Goal: Transaction & Acquisition: Purchase product/service

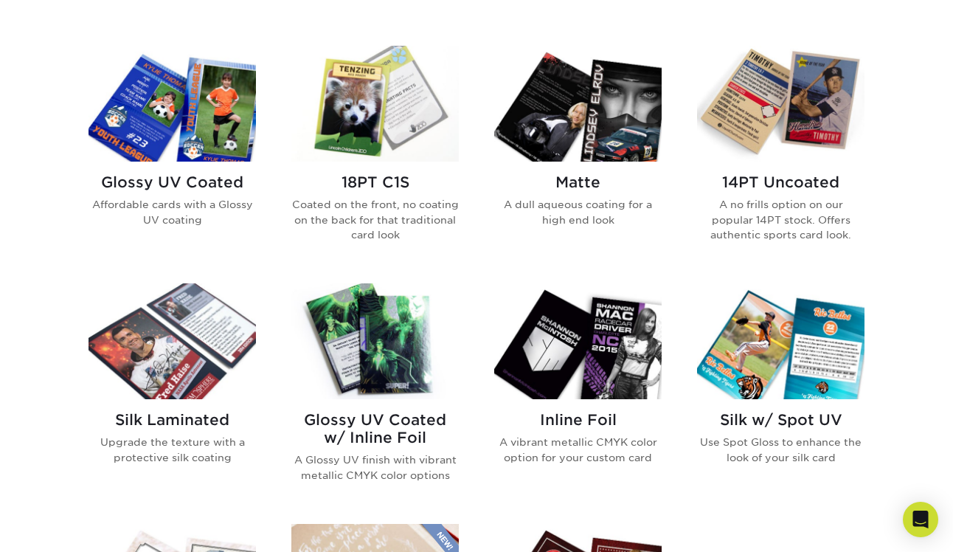
scroll to position [715, 0]
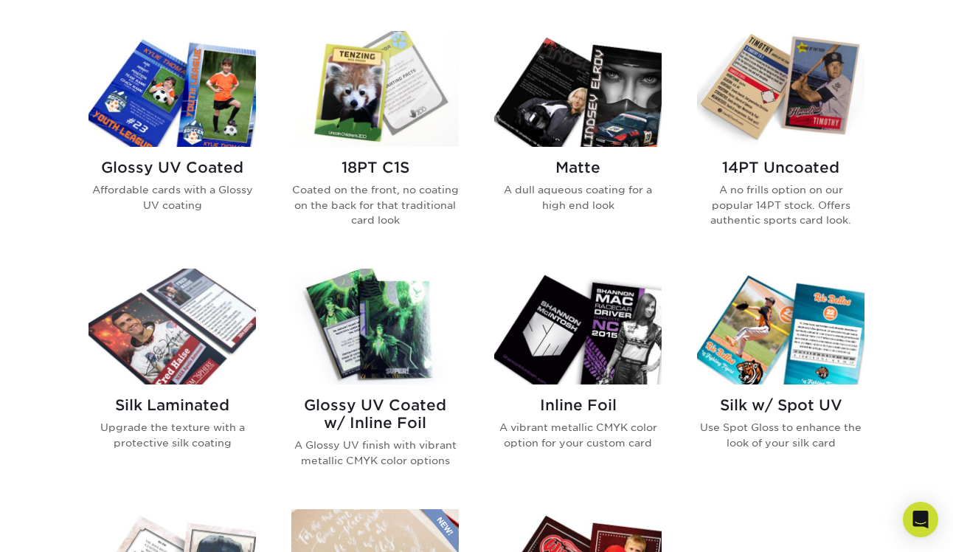
click at [188, 346] on img at bounding box center [173, 327] width 168 height 116
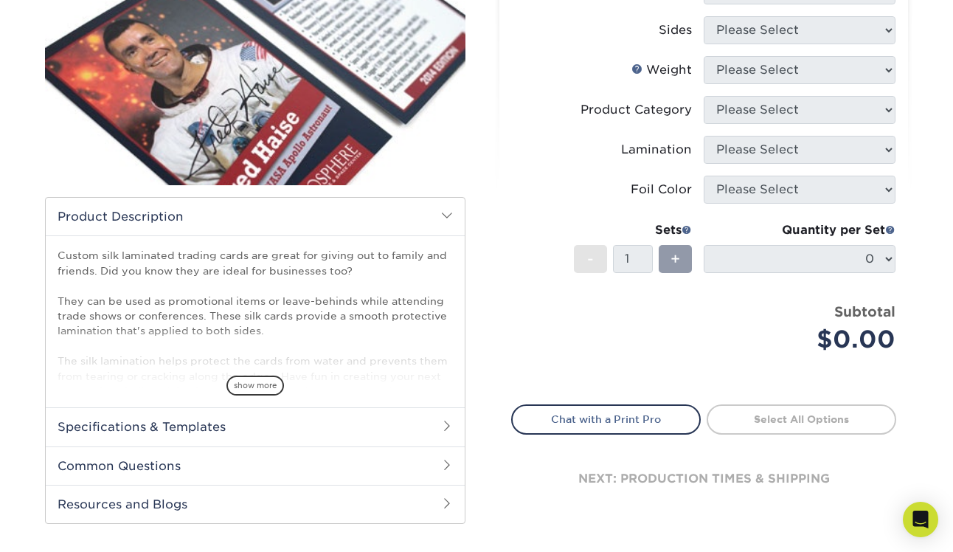
scroll to position [256, 0]
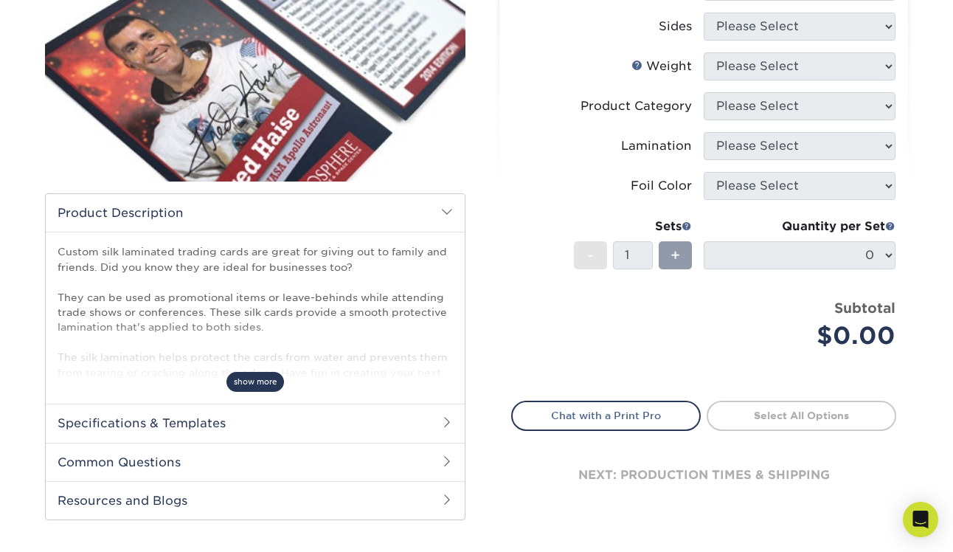
click at [259, 387] on span "show more" at bounding box center [256, 382] width 58 height 20
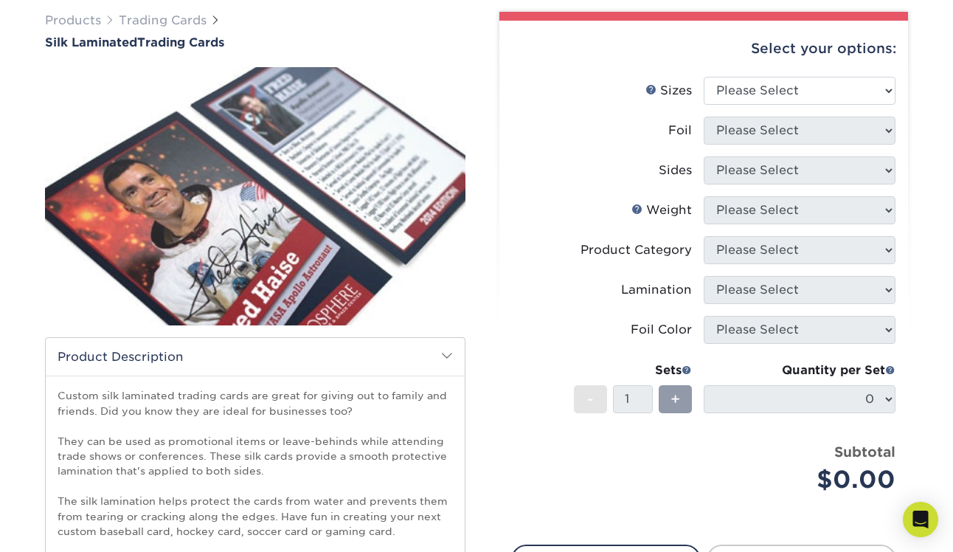
scroll to position [106, 0]
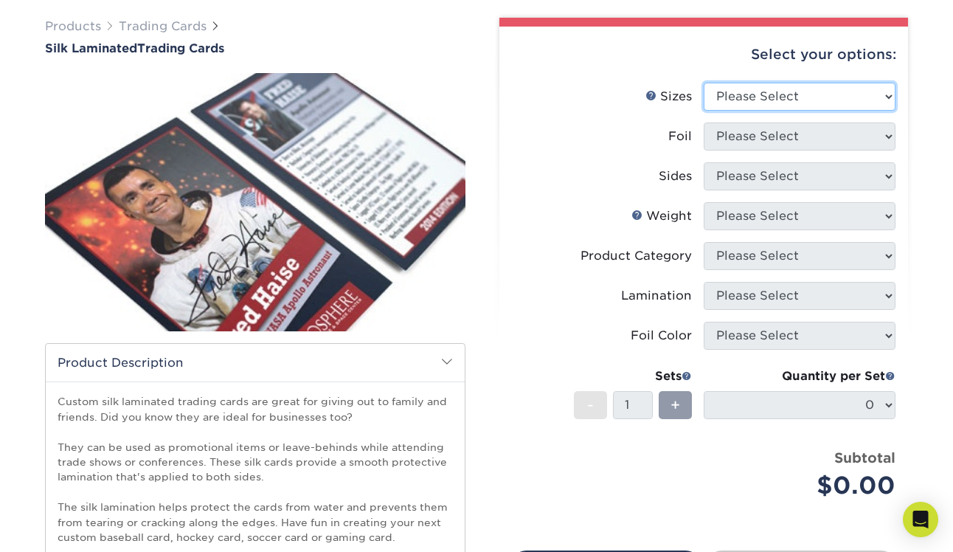
click at [776, 100] on select "Please Select 2.5" x 3.5"" at bounding box center [800, 97] width 192 height 28
select select "2.50x3.50"
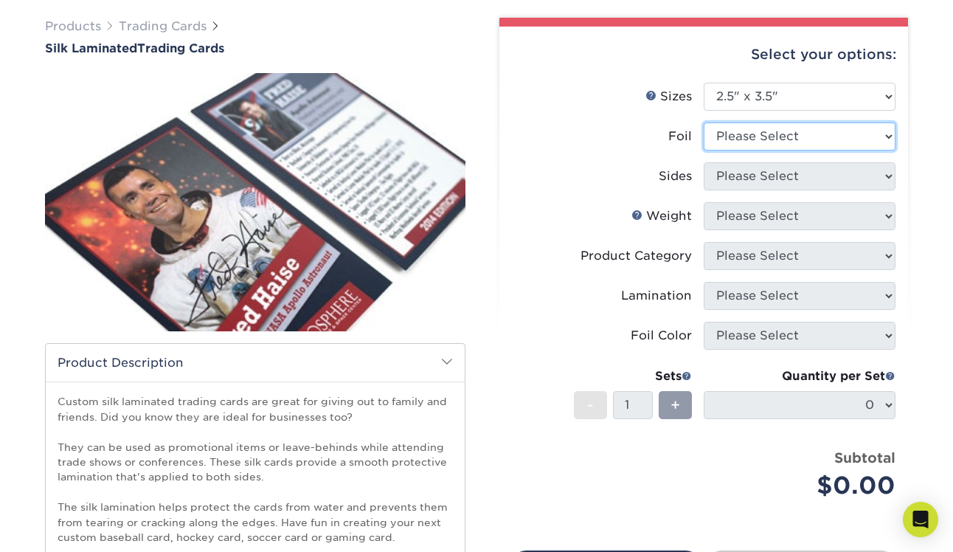
click at [772, 129] on select "Please Select No Yes" at bounding box center [800, 137] width 192 height 28
select select "0"
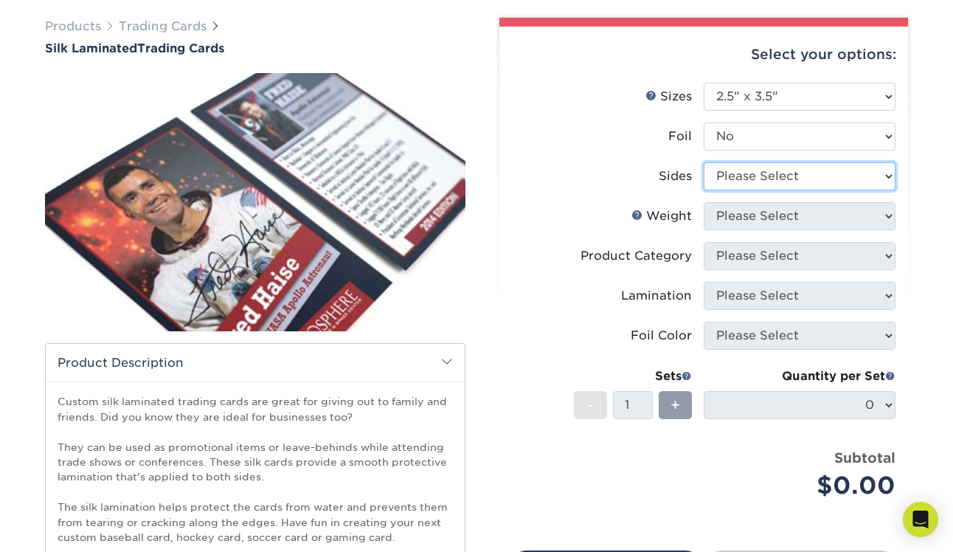
click at [763, 174] on select "Please Select Print Both Sides Print Front Only" at bounding box center [800, 176] width 192 height 28
select select "13abbda7-1d64-4f25-8bb2-c179b224825d"
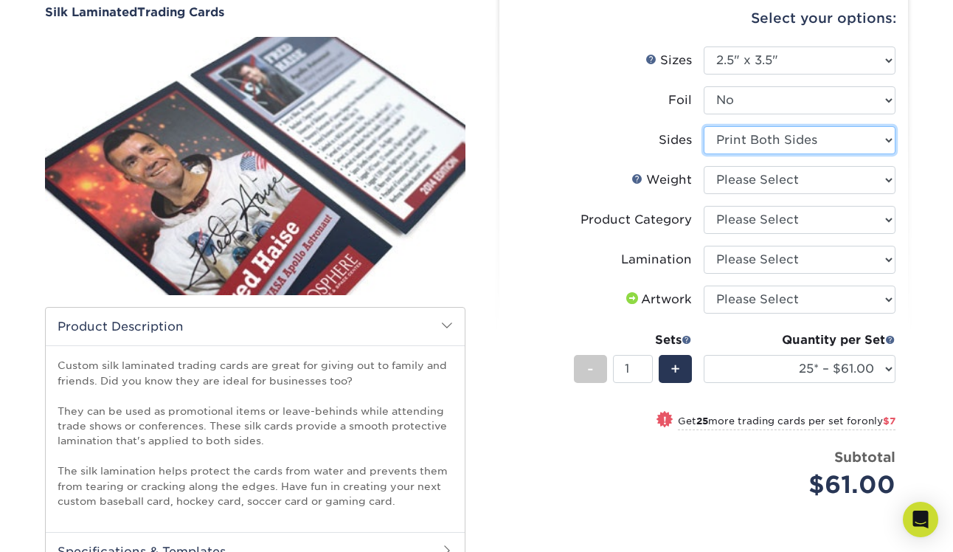
scroll to position [150, 0]
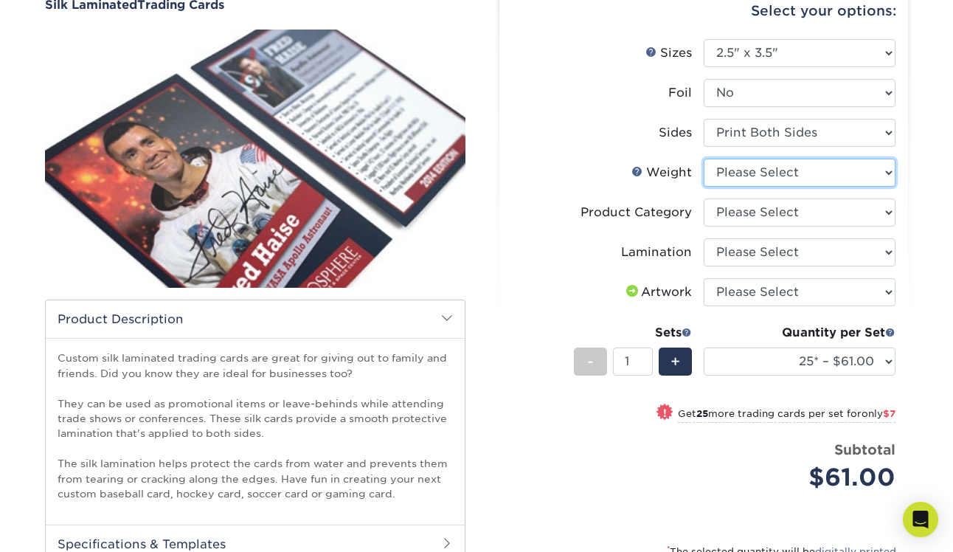
click at [766, 177] on select "Please Select 16PT" at bounding box center [800, 173] width 192 height 28
select select "16PT"
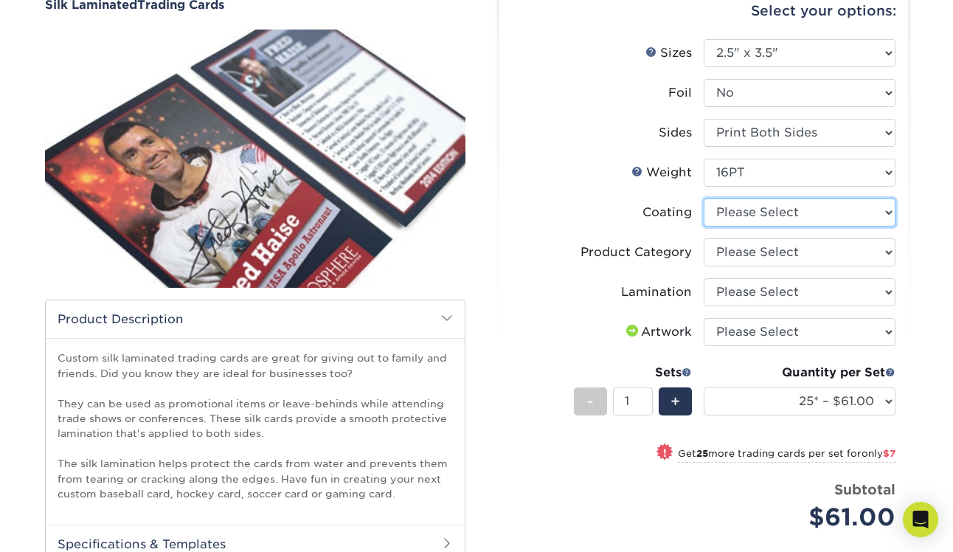
click at [753, 218] on select at bounding box center [800, 213] width 192 height 28
select select "3e7618de-abca-4bda-9f97-8b9129e913d8"
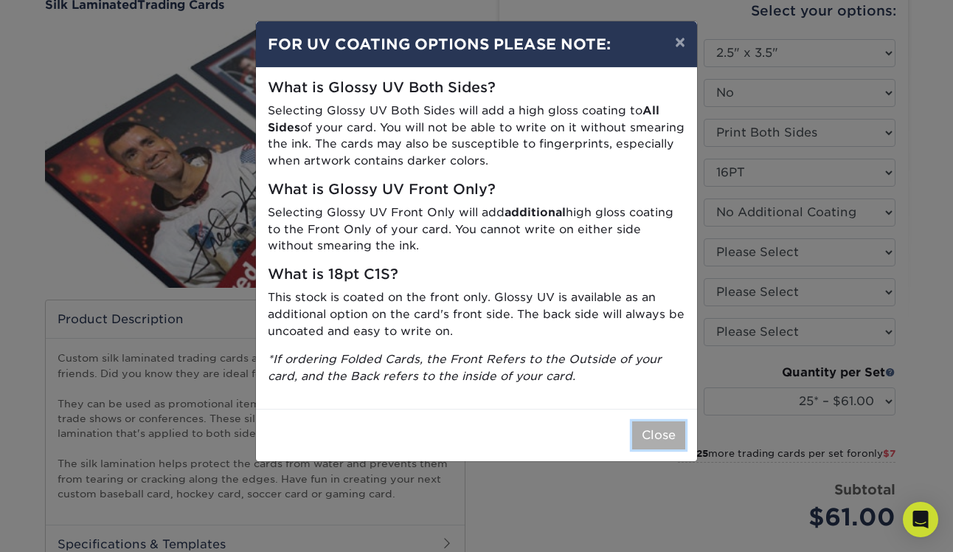
click at [654, 444] on button "Close" at bounding box center [658, 435] width 53 height 28
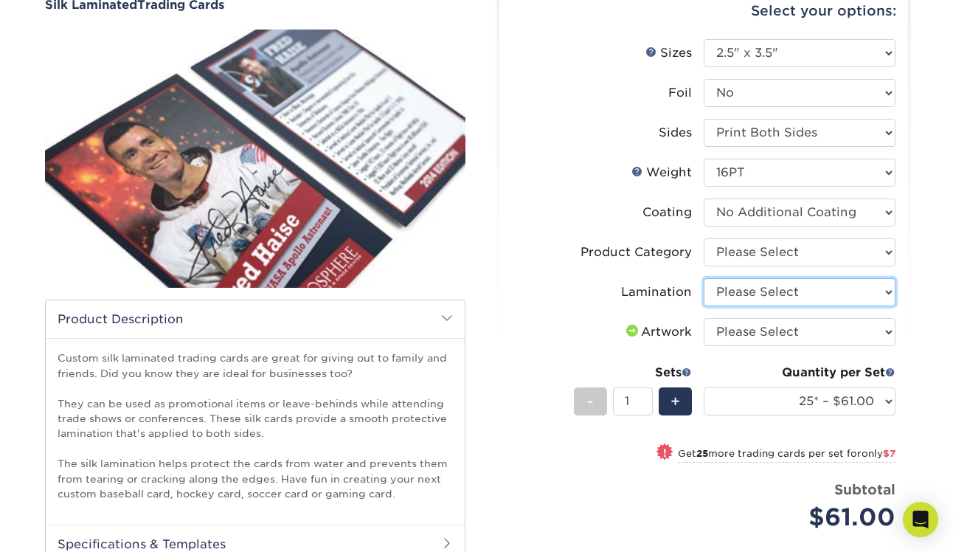
click at [762, 286] on select "Please Select Silk" at bounding box center [800, 292] width 192 height 28
select select "ccacb42f-45f7-42d3-bbd3-7c8421cf37f0"
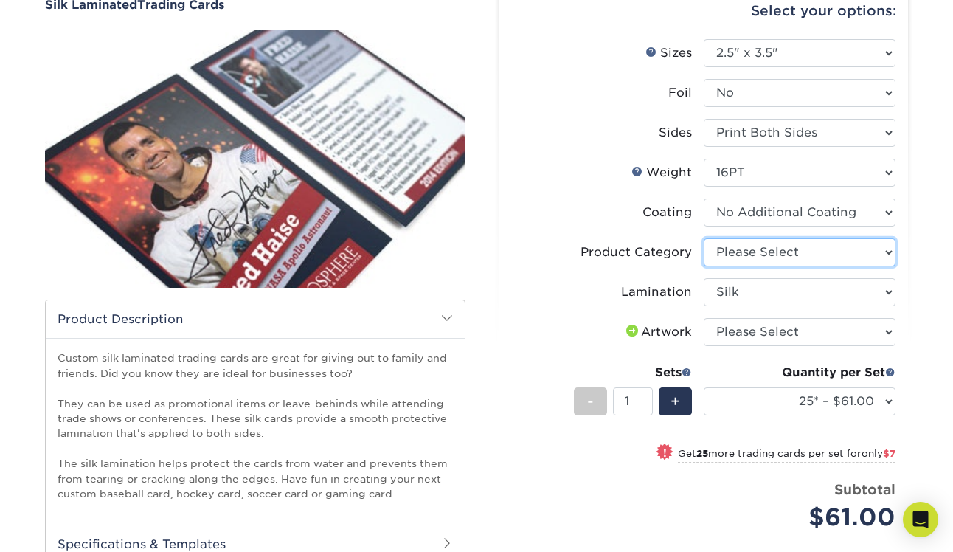
click at [751, 255] on select "Please Select Trading Cards" at bounding box center [800, 252] width 192 height 28
select select "c2f9bce9-36c2-409d-b101-c29d9d031e18"
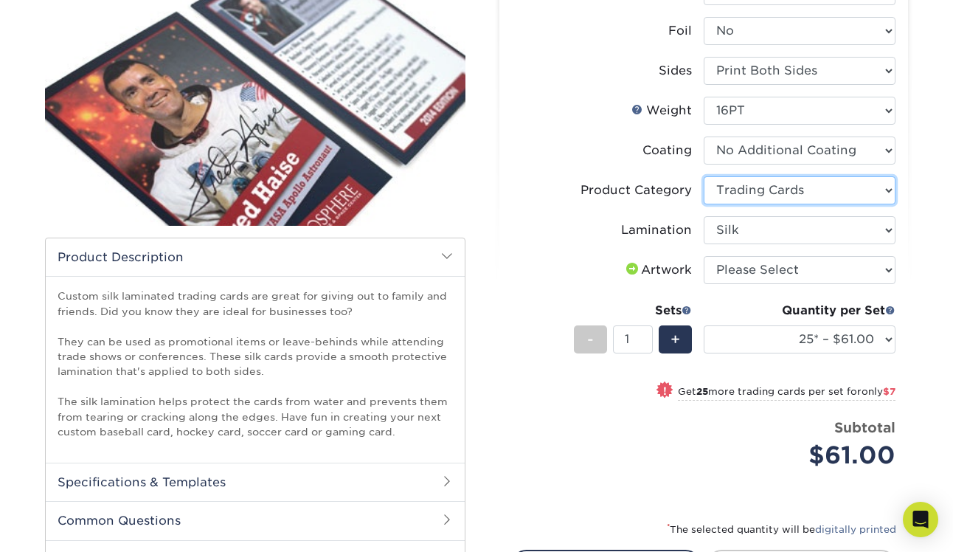
scroll to position [216, 0]
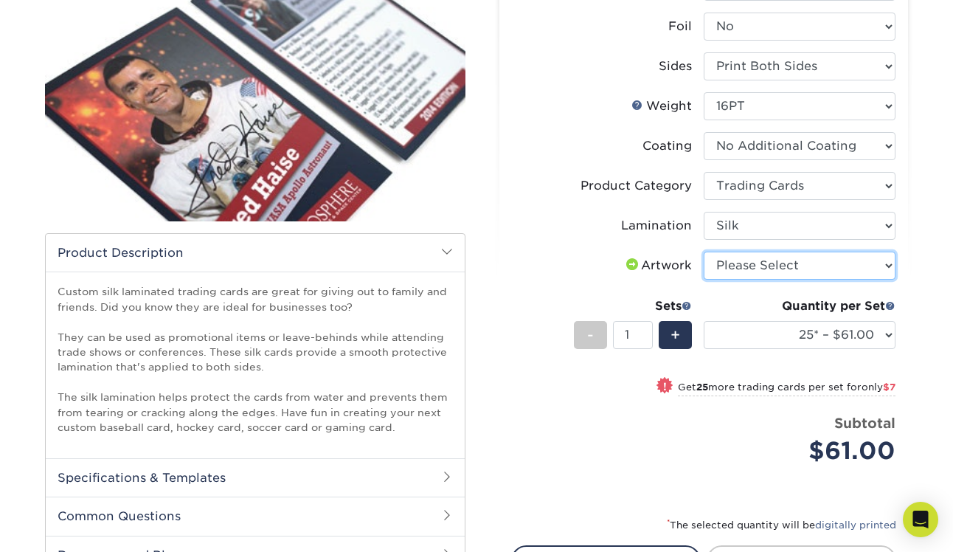
click at [749, 257] on select "Please Select I will upload files I need a design - $100" at bounding box center [800, 266] width 192 height 28
select select "upload"
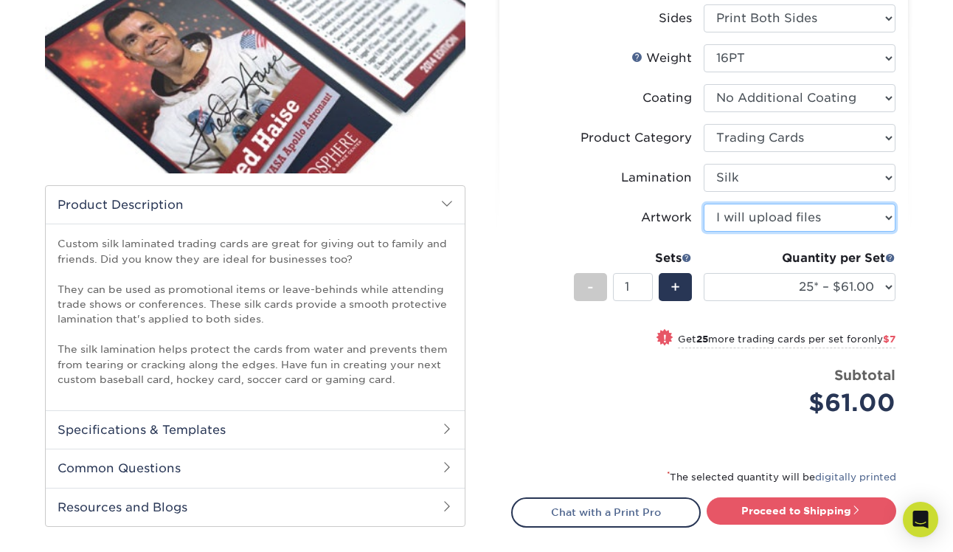
scroll to position [269, 0]
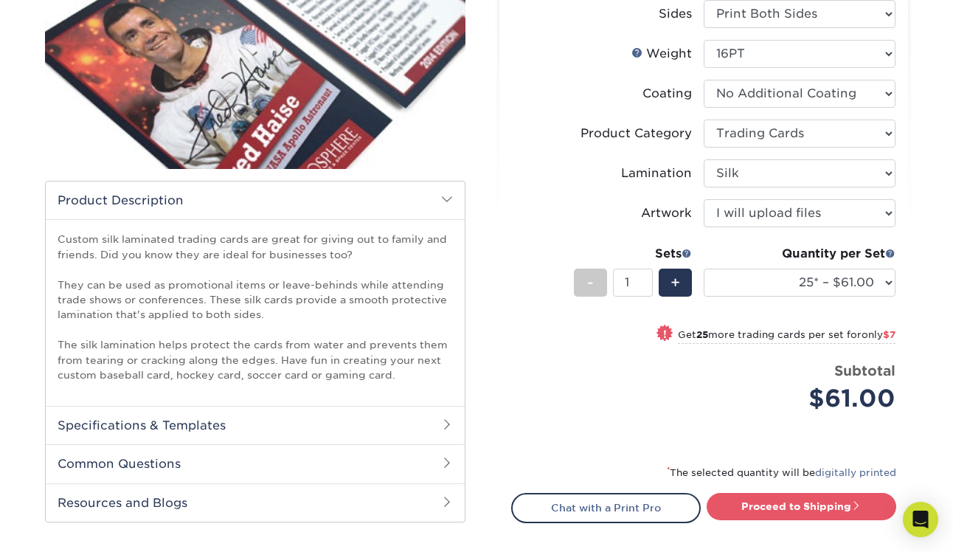
click at [725, 398] on div "$61.00" at bounding box center [805, 398] width 181 height 35
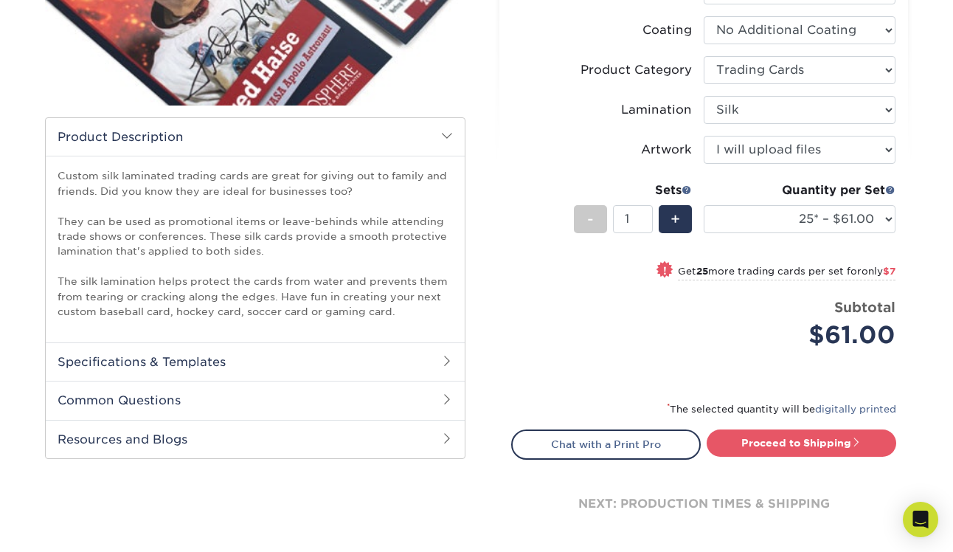
scroll to position [337, 0]
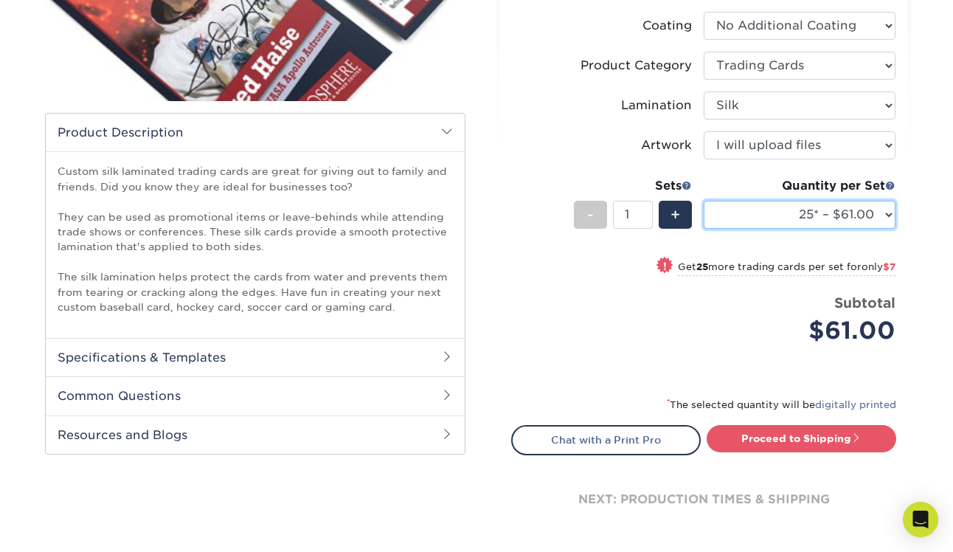
click at [848, 218] on select "25* – $61.00 50* – $68.00 75* – $74.00 100* – $81.00 250* – $88.00 500 – $98.00…" at bounding box center [800, 215] width 192 height 28
click at [888, 183] on span at bounding box center [891, 185] width 10 height 10
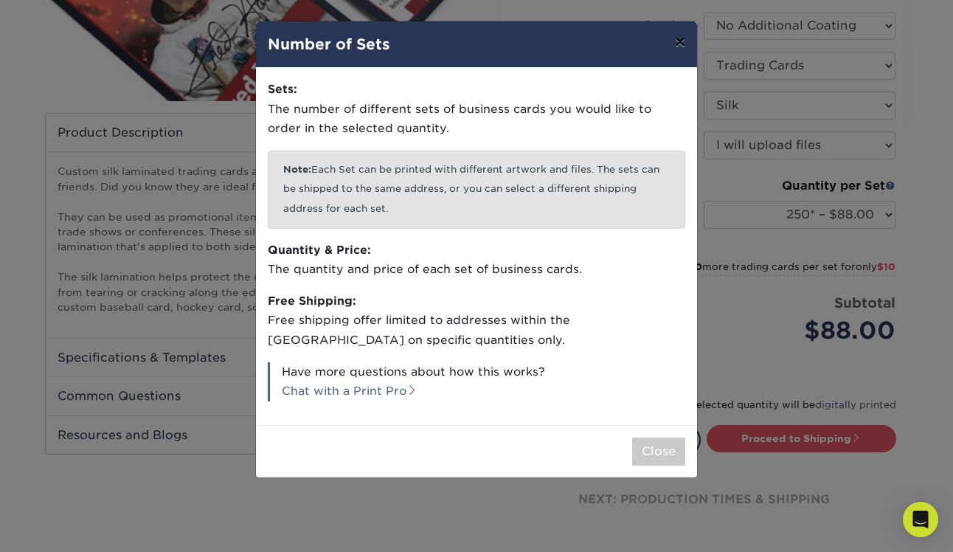
click at [684, 36] on button "×" at bounding box center [680, 41] width 34 height 41
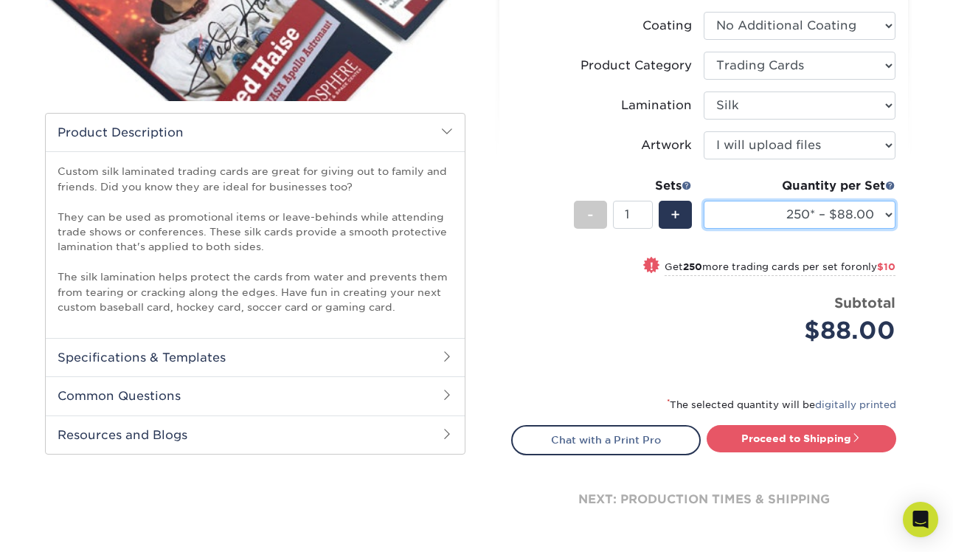
click at [862, 213] on select "25* – $61.00 50* – $68.00 75* – $74.00 100* – $81.00 250* – $88.00 500 – $98.00…" at bounding box center [800, 215] width 192 height 28
select select "100* – $81.00"
click at [744, 314] on div "$81.00" at bounding box center [805, 330] width 181 height 35
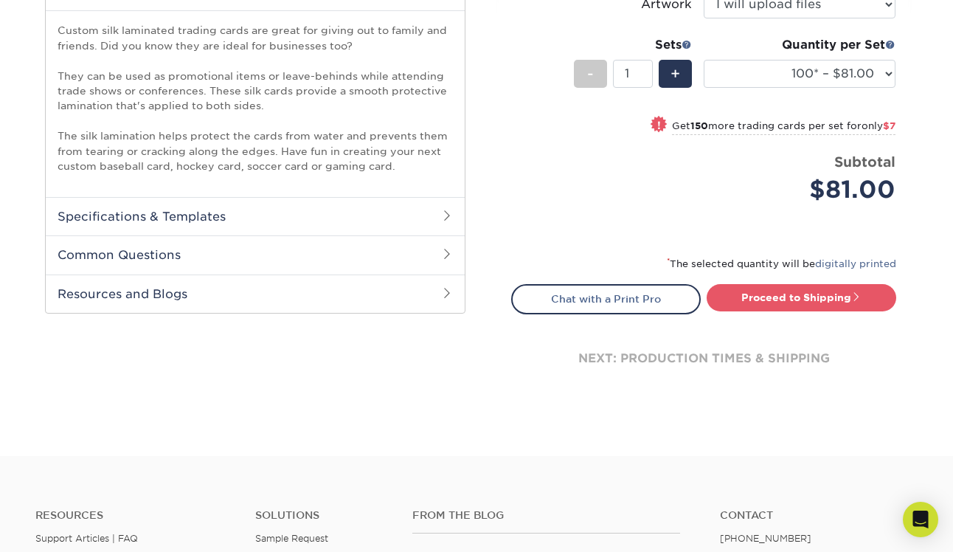
scroll to position [538, 0]
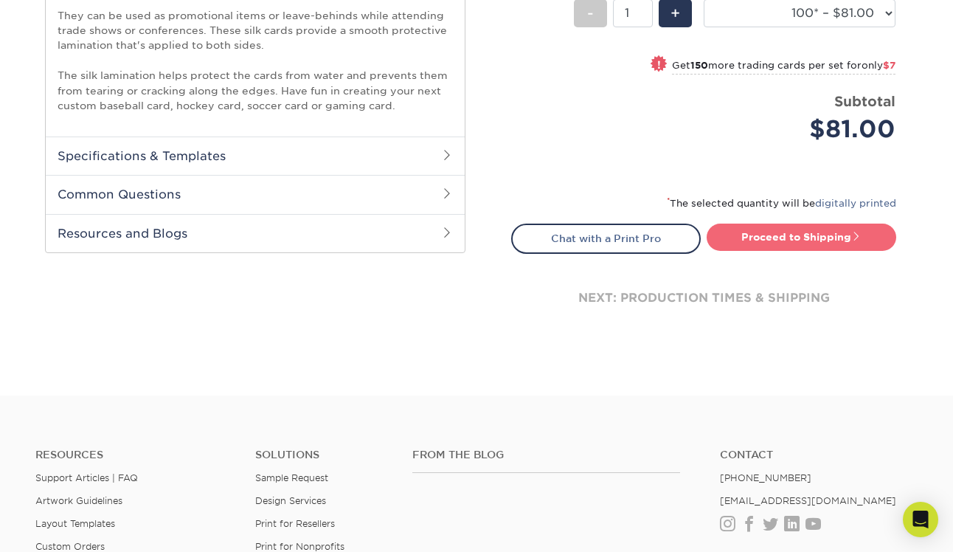
click at [760, 235] on link "Proceed to Shipping" at bounding box center [802, 237] width 190 height 27
type input "Set 1"
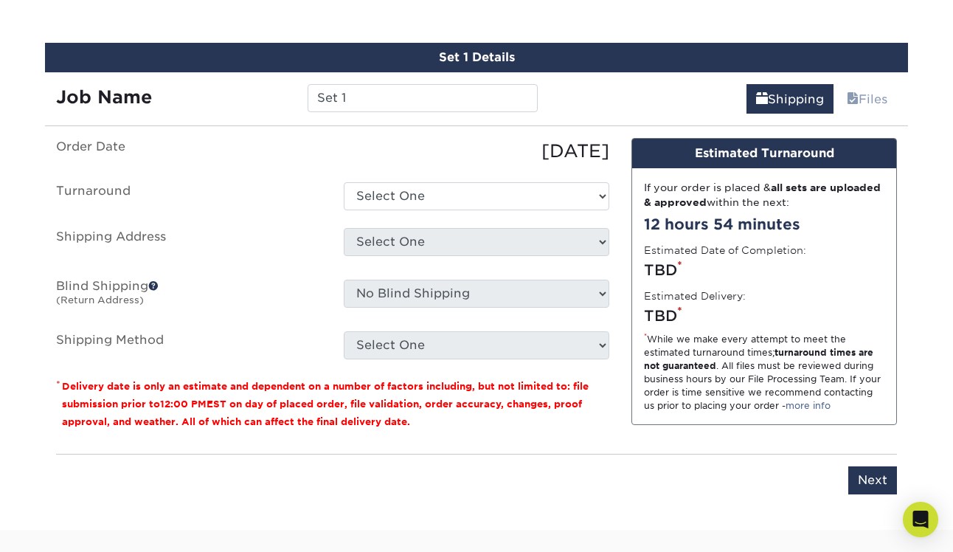
scroll to position [806, 0]
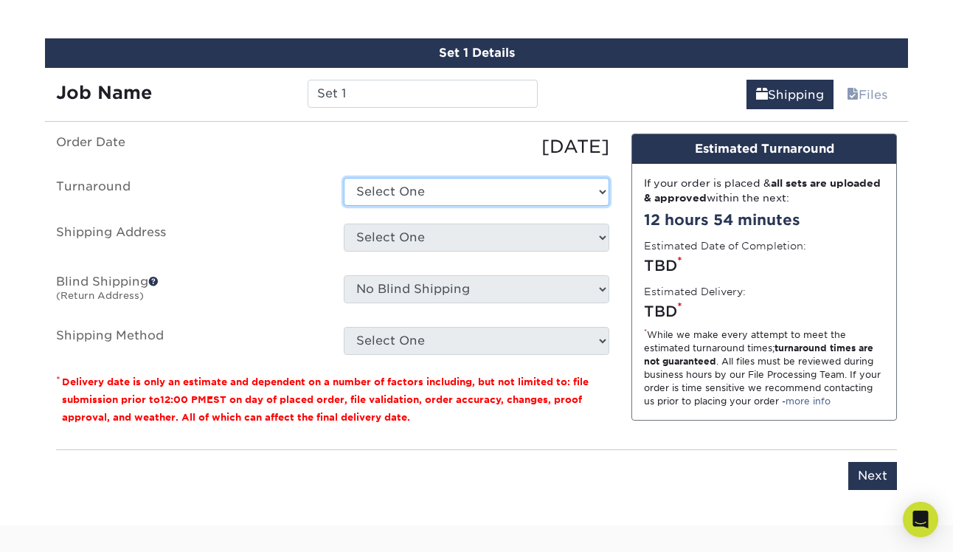
click at [555, 193] on select "Select One 2-4 Business Days 2 Day Next Business Day" at bounding box center [477, 192] width 266 height 28
select select "306a519c-cf7b-44f6-b0c6-77d360f1f82c"
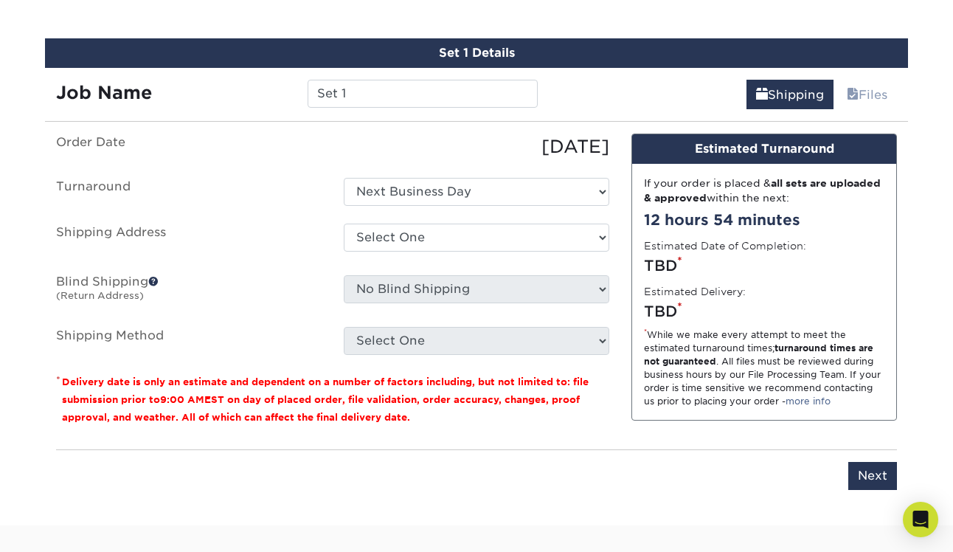
click at [297, 298] on label "Blind Shipping (Return Address)" at bounding box center [189, 292] width 288 height 34
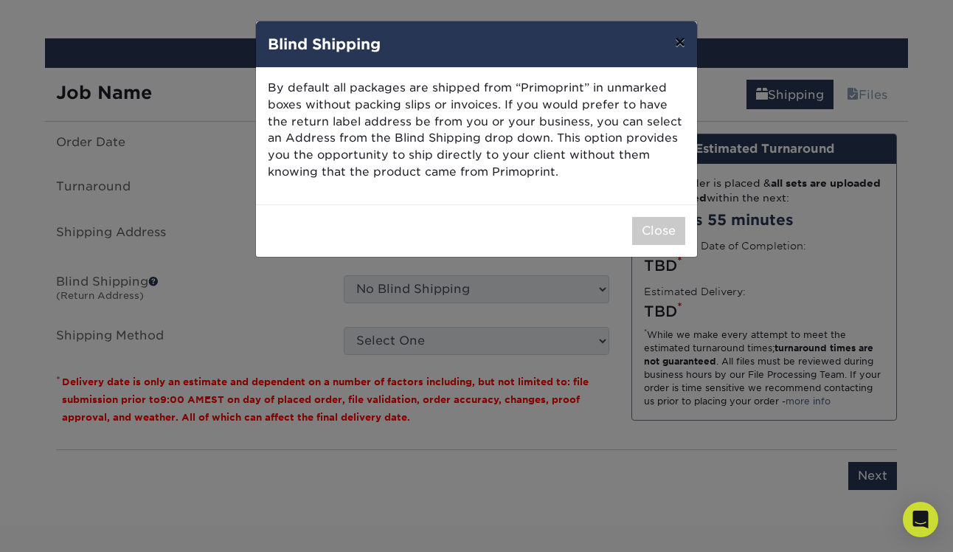
click at [680, 35] on button "×" at bounding box center [680, 41] width 34 height 41
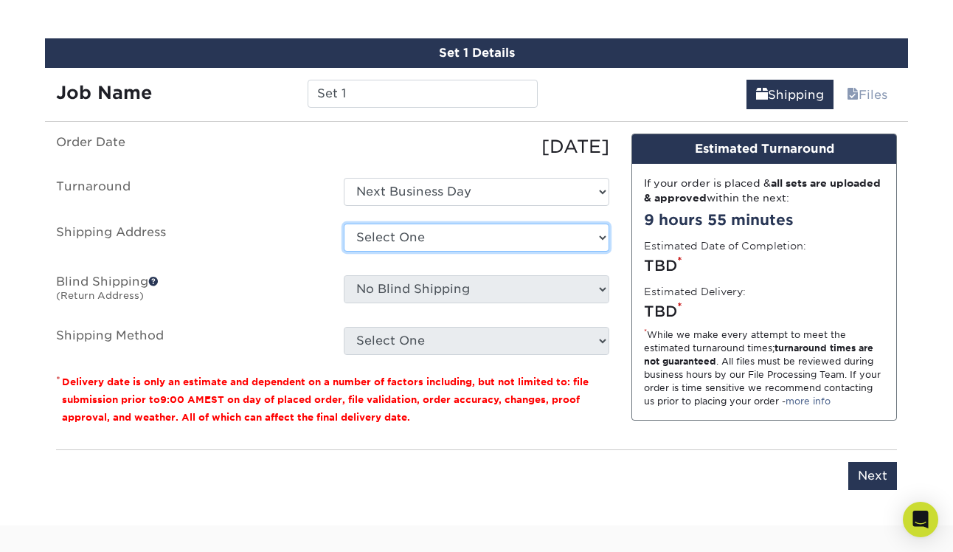
click at [485, 230] on select "Select One + Add New Address - Login" at bounding box center [477, 238] width 266 height 28
select select "newaddress"
